Goal: Task Accomplishment & Management: Manage account settings

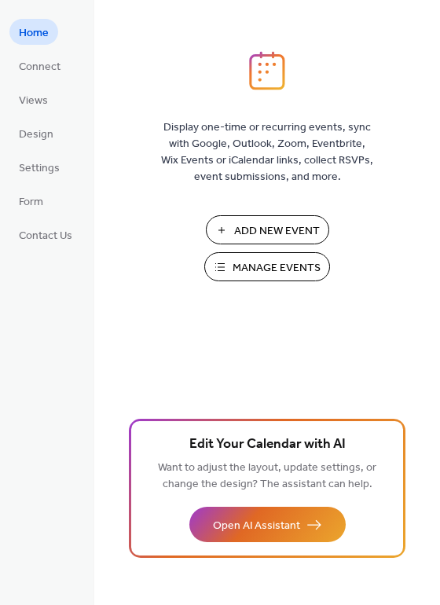
click at [258, 268] on span "Manage Events" at bounding box center [276, 268] width 88 height 16
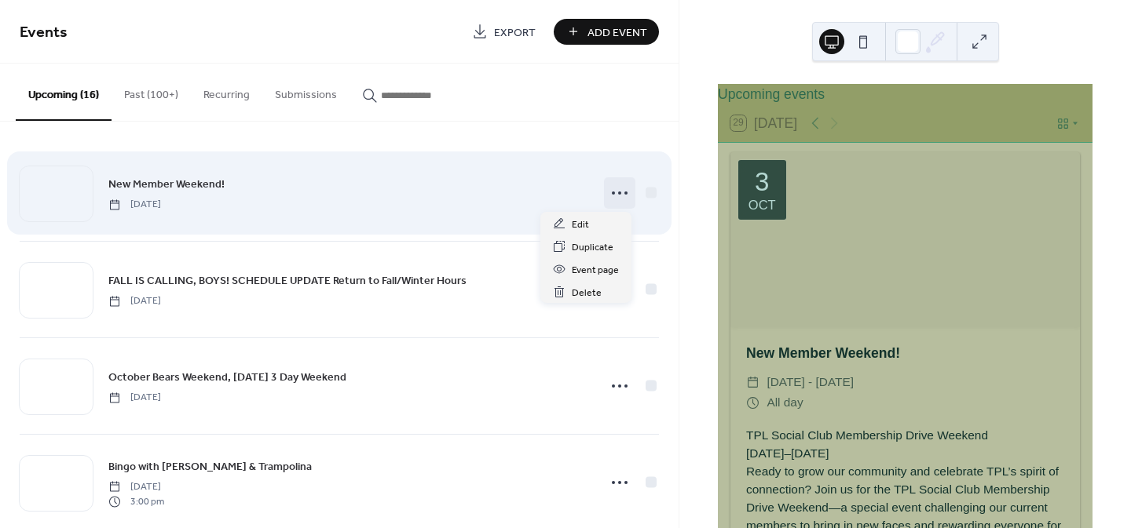
click at [607, 192] on icon at bounding box center [619, 193] width 25 height 25
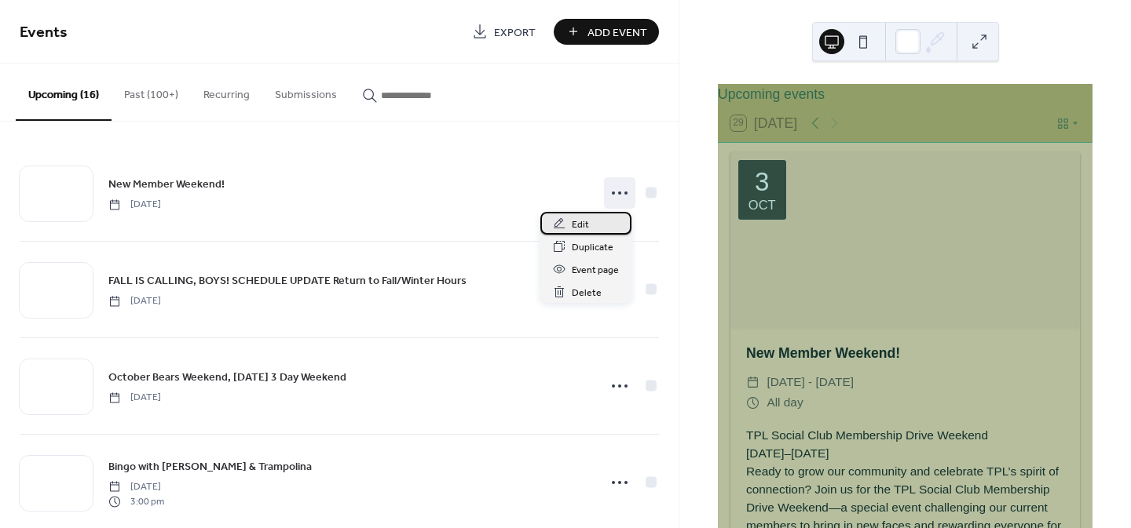
click at [569, 223] on div "Edit" at bounding box center [585, 223] width 91 height 23
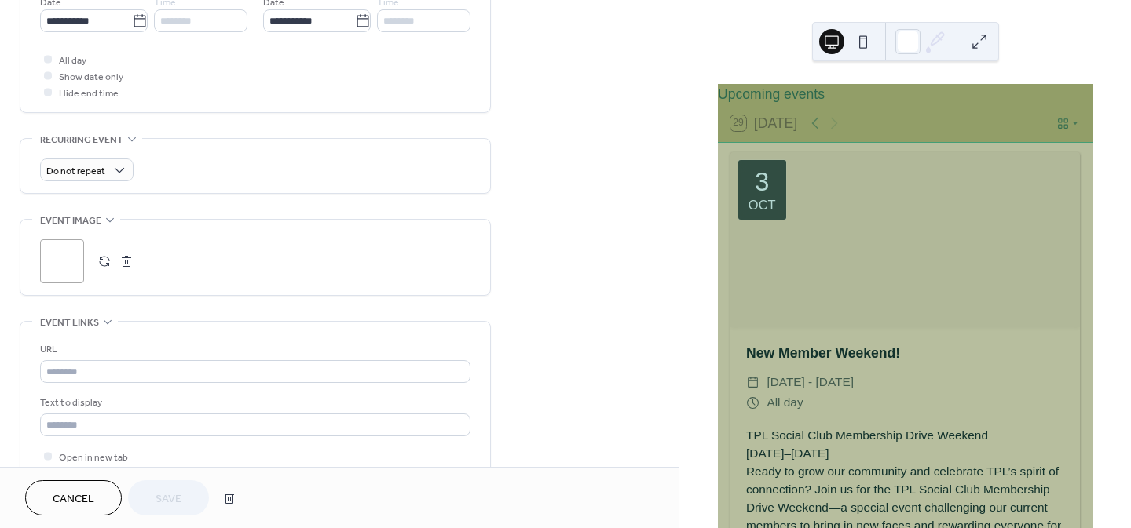
scroll to position [575, 0]
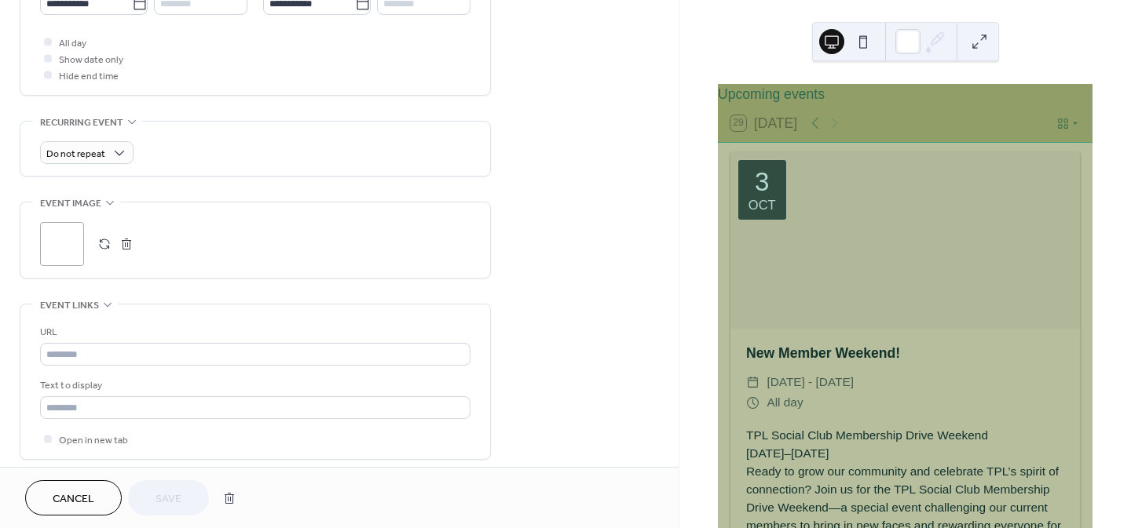
click at [127, 239] on button "button" at bounding box center [126, 244] width 22 height 22
click at [67, 238] on icon at bounding box center [62, 244] width 22 height 22
click at [179, 495] on span "Save" at bounding box center [168, 500] width 26 height 16
